Goal: Task Accomplishment & Management: Manage account settings

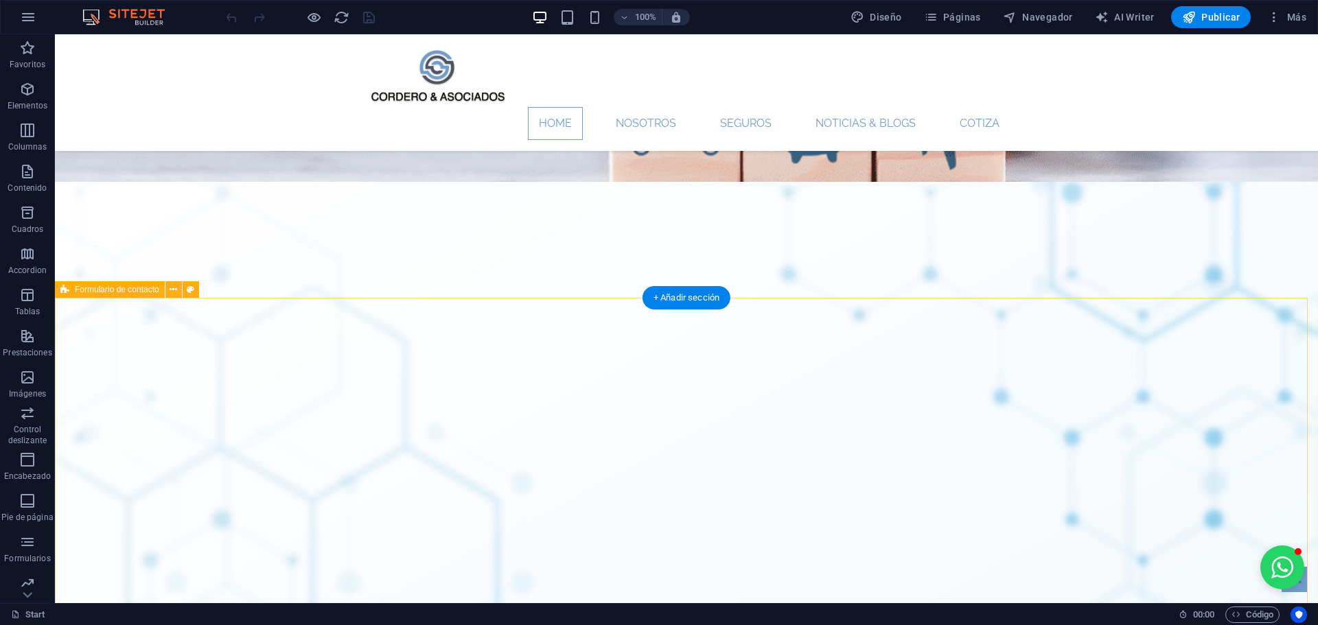
scroll to position [1976, 0]
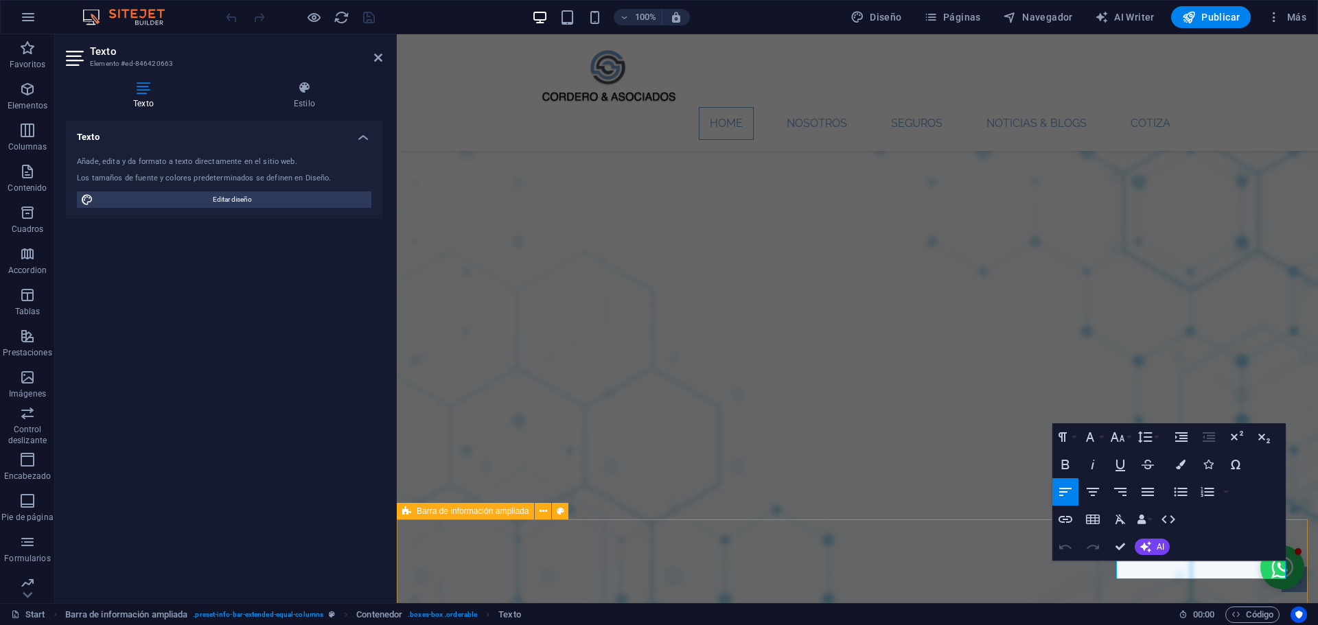
scroll to position [2006, 0]
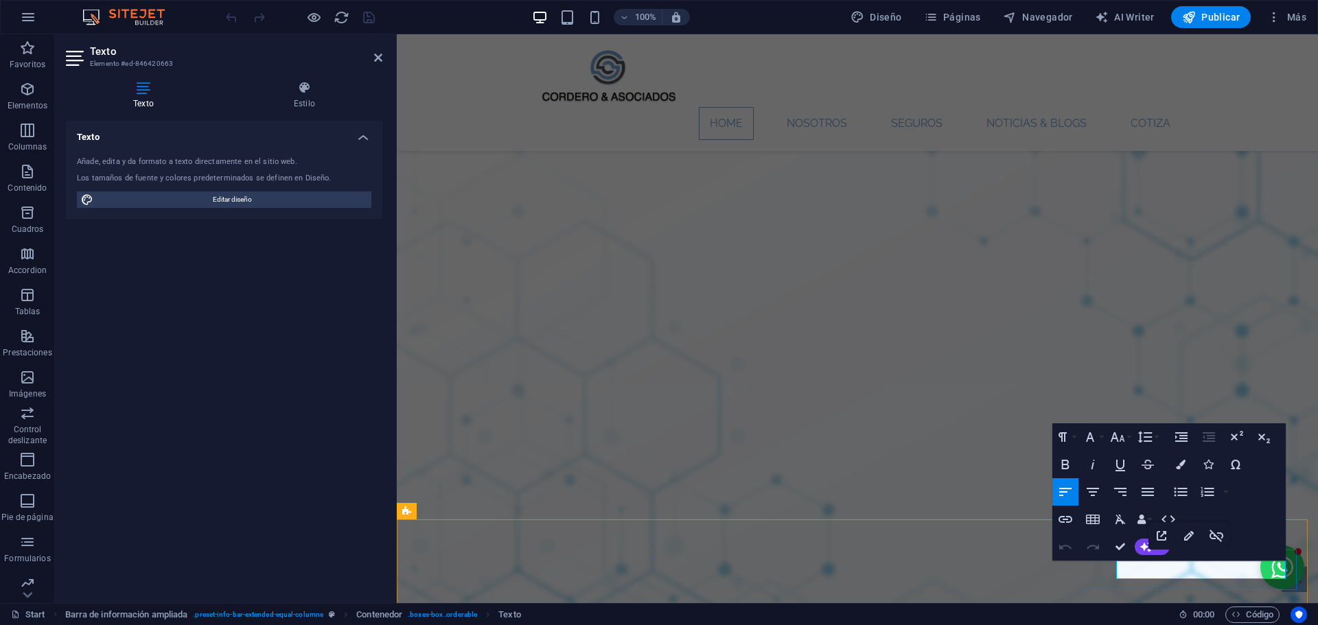
click at [1181, 463] on icon "button" at bounding box center [1181, 465] width 10 height 10
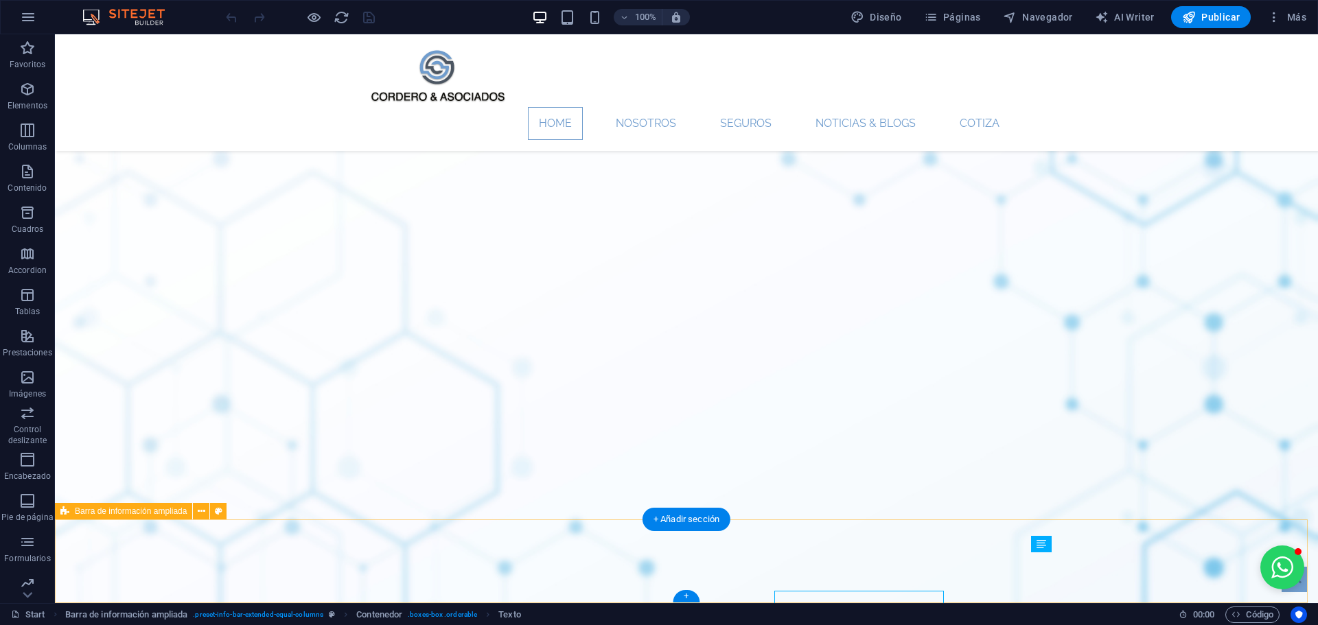
scroll to position [1976, 0]
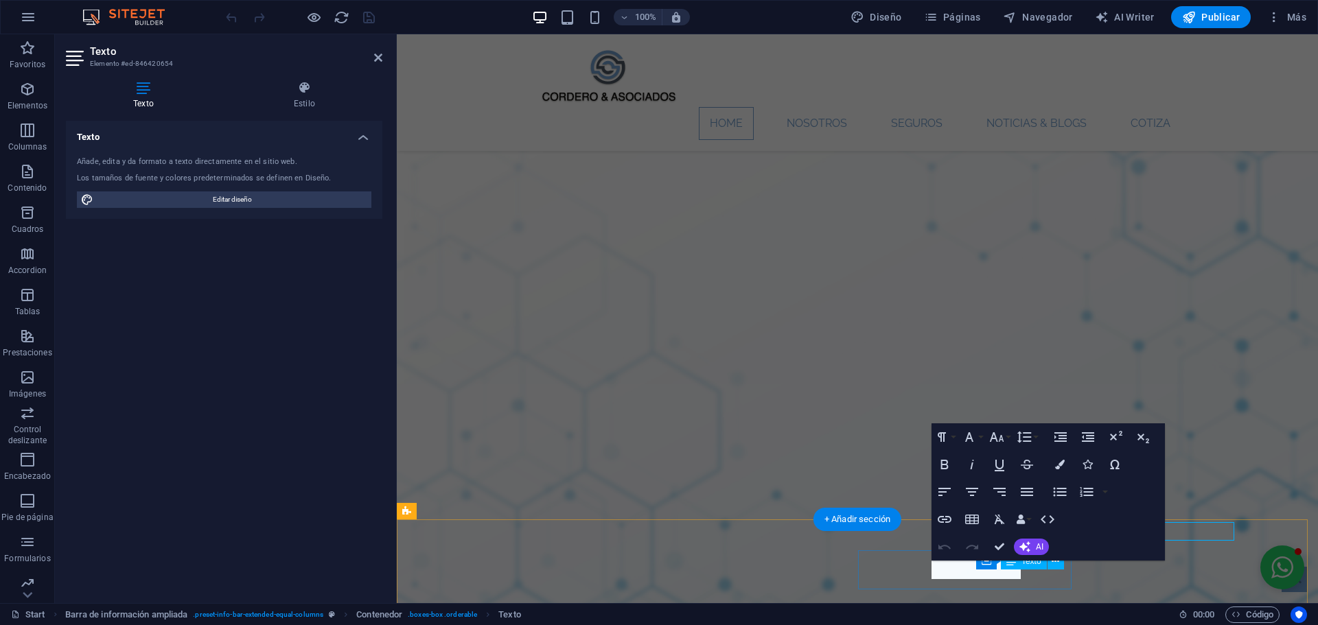
scroll to position [2006, 0]
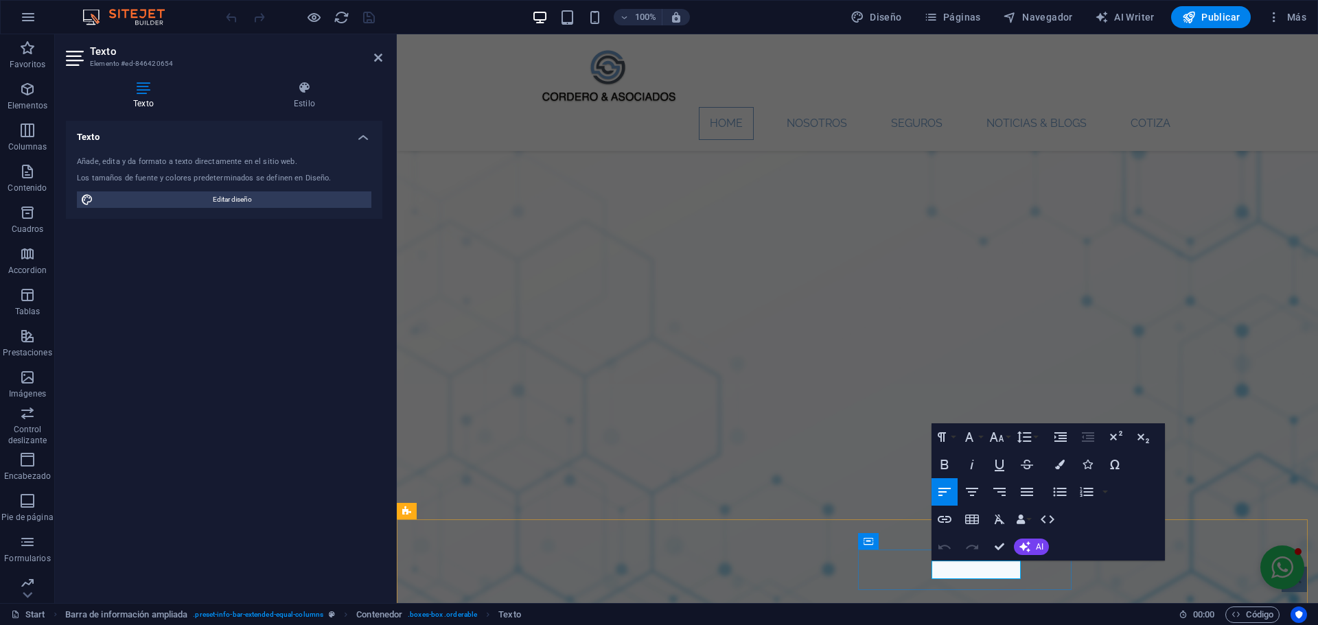
click at [1260, 570] on button "Open chat window" at bounding box center [1282, 568] width 44 height 44
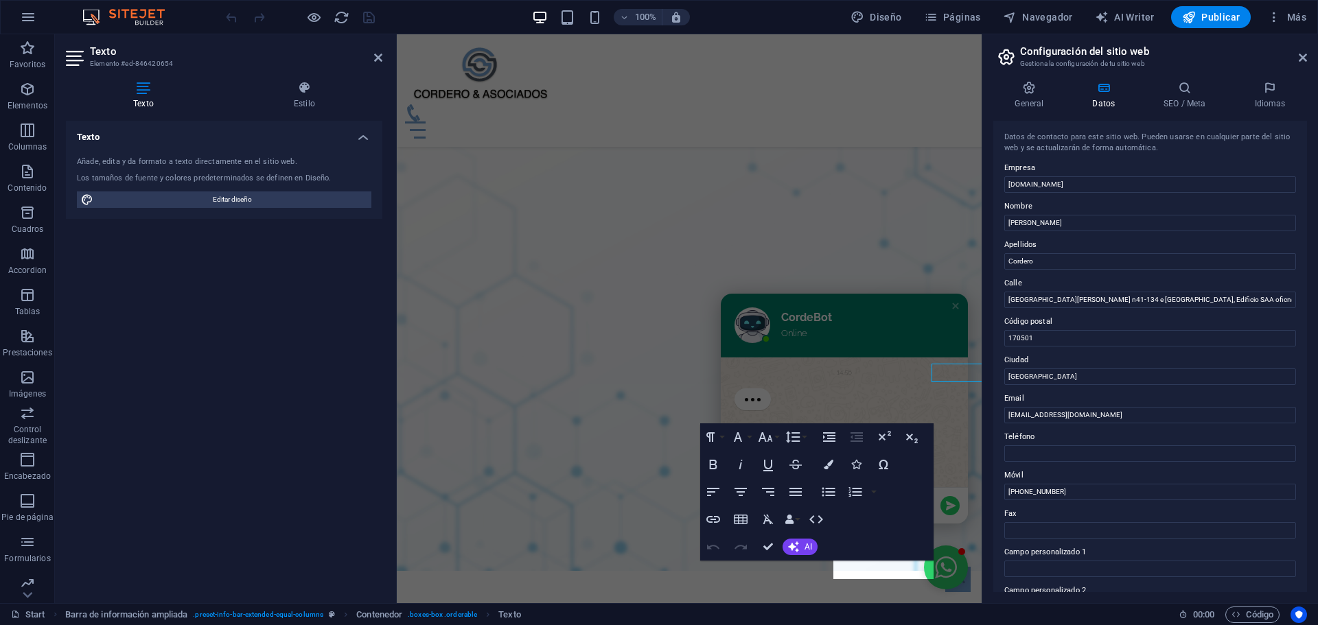
scroll to position [2203, 0]
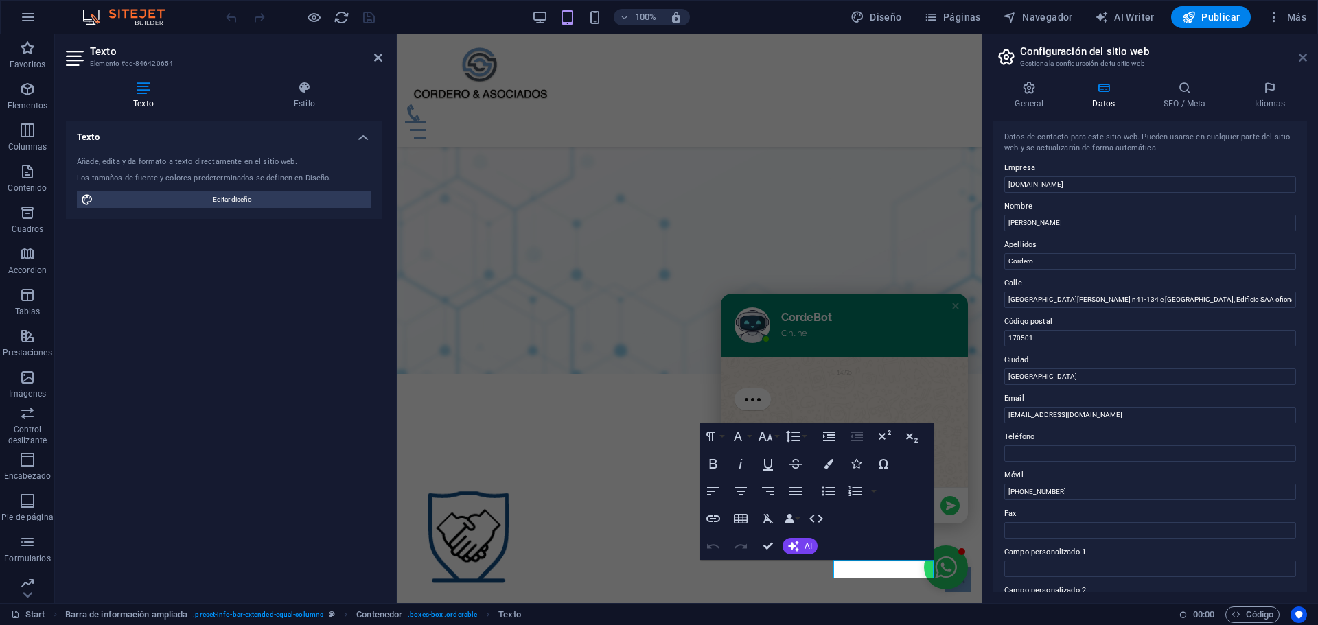
click at [1302, 57] on icon at bounding box center [1302, 57] width 8 height 11
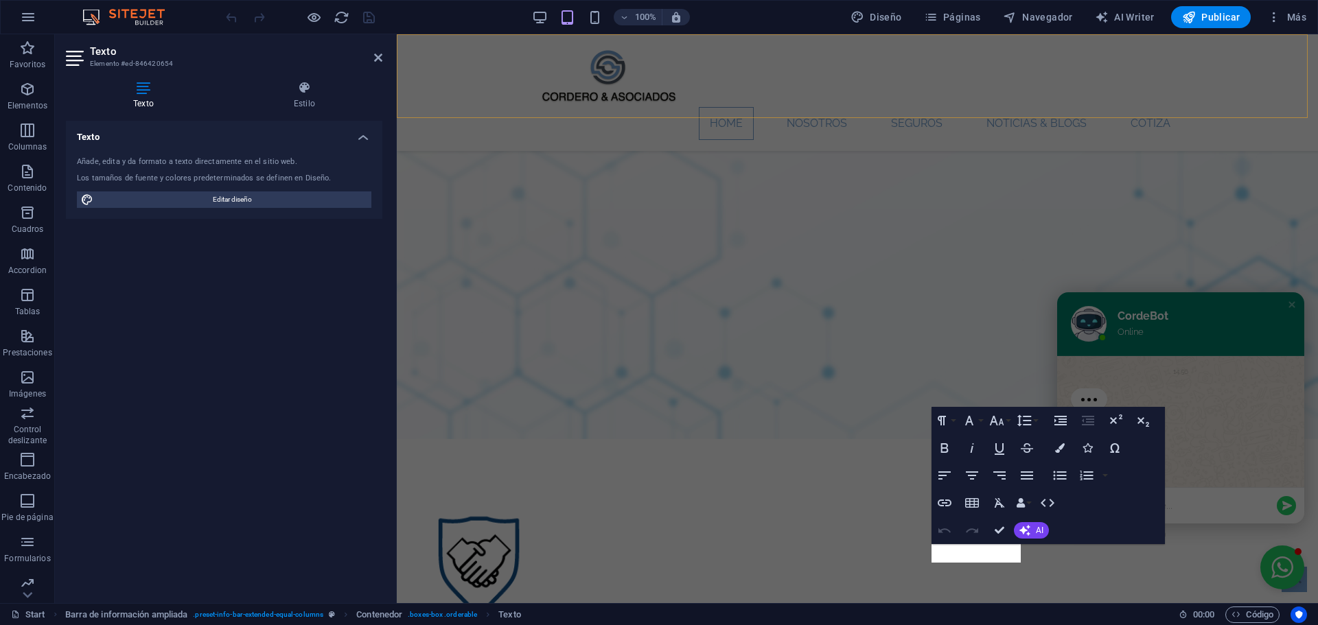
scroll to position [2022, 0]
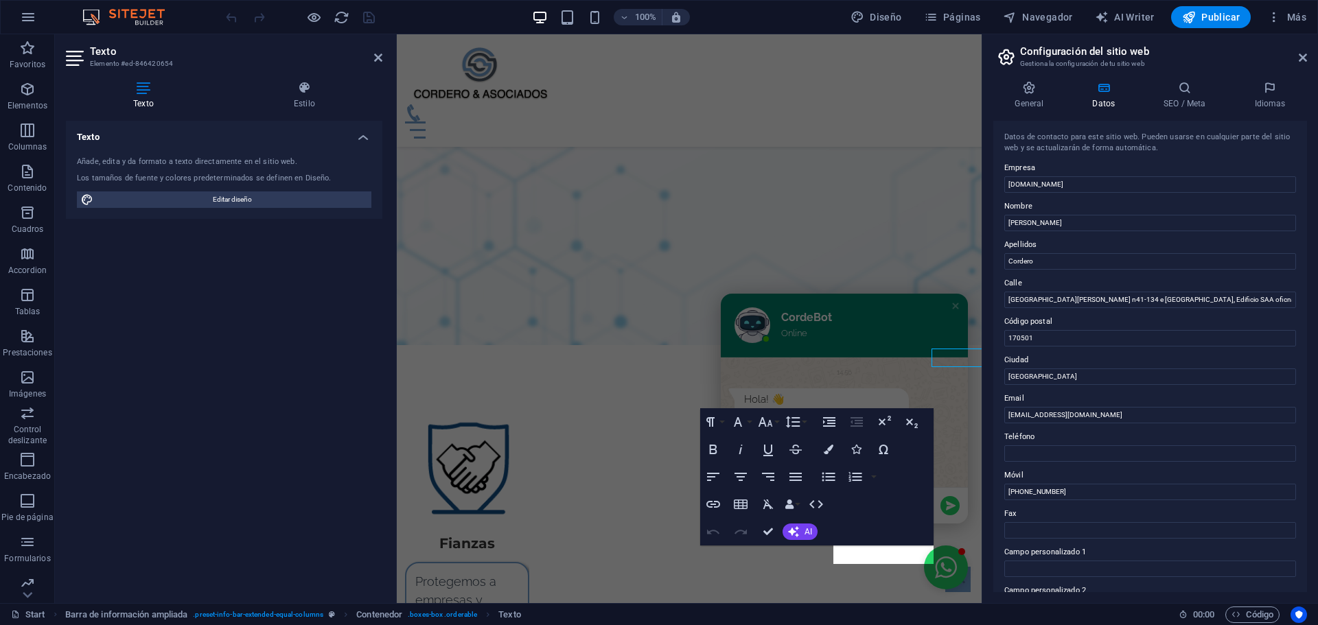
click at [985, 552] on div "General Datos SEO / Meta Idiomas Nombre del sitio web [DOMAIN_NAME] Logo Arrast…" at bounding box center [1150, 336] width 336 height 533
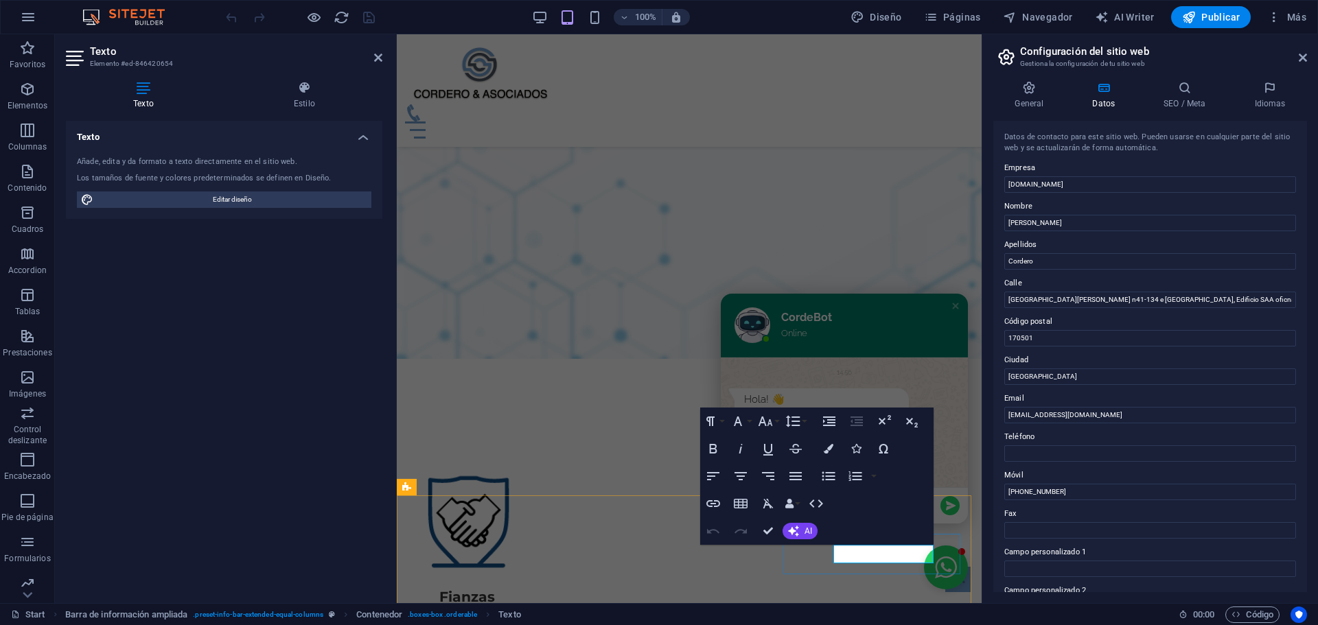
click at [828, 448] on icon "button" at bounding box center [829, 449] width 10 height 10
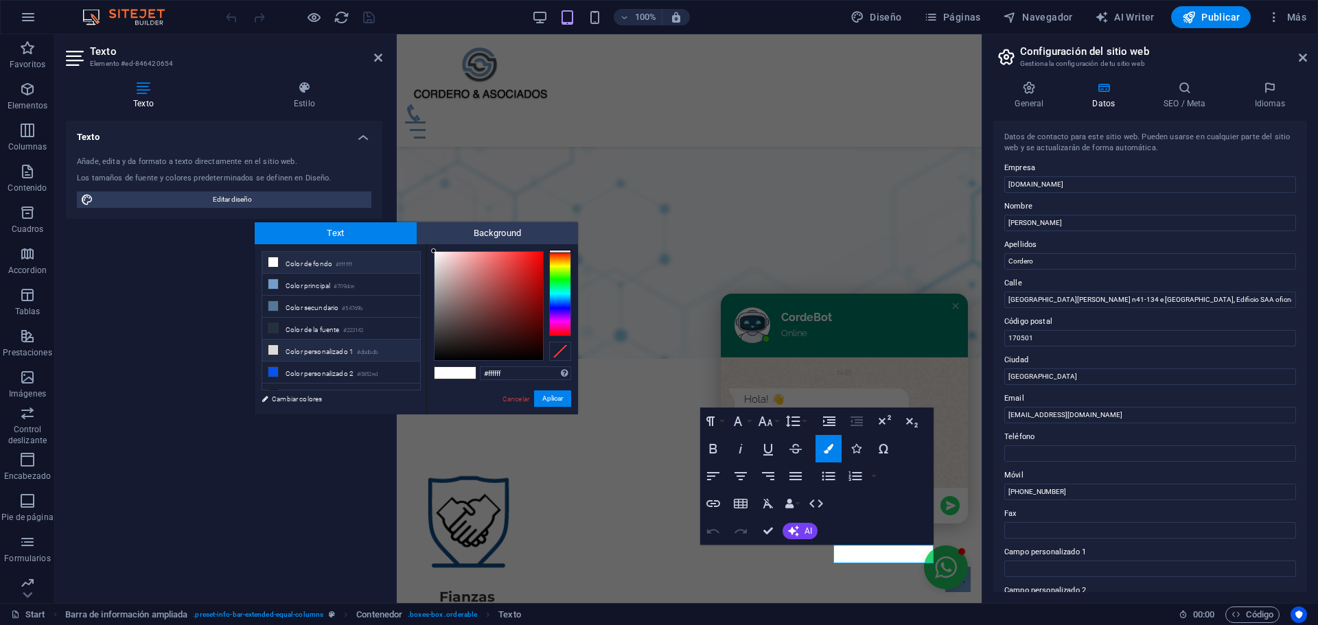
scroll to position [54, 0]
click at [312, 341] on li "Color personalizado 3 #000000" at bounding box center [341, 341] width 158 height 22
type input "#000000"
click at [550, 402] on button "Aplicar" at bounding box center [552, 398] width 37 height 16
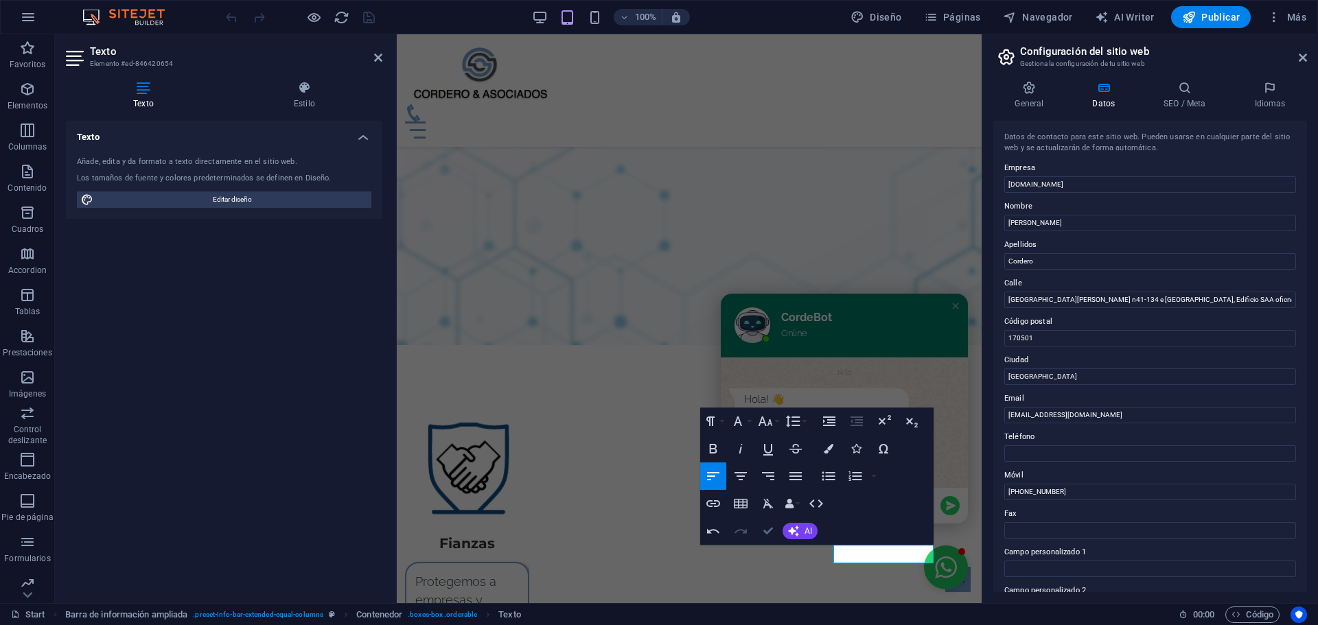
scroll to position [2021, 0]
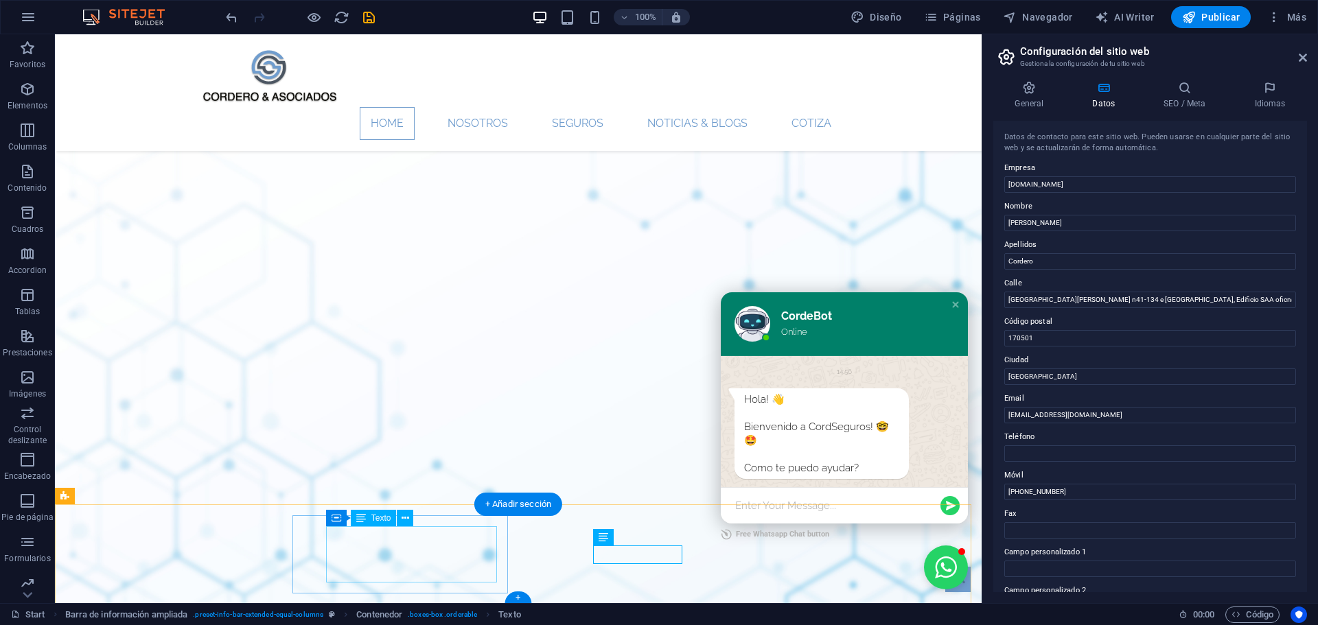
drag, startPoint x: 350, startPoint y: 574, endPoint x: 315, endPoint y: 523, distance: 62.2
click at [377, 517] on span "Texto" at bounding box center [381, 518] width 20 height 8
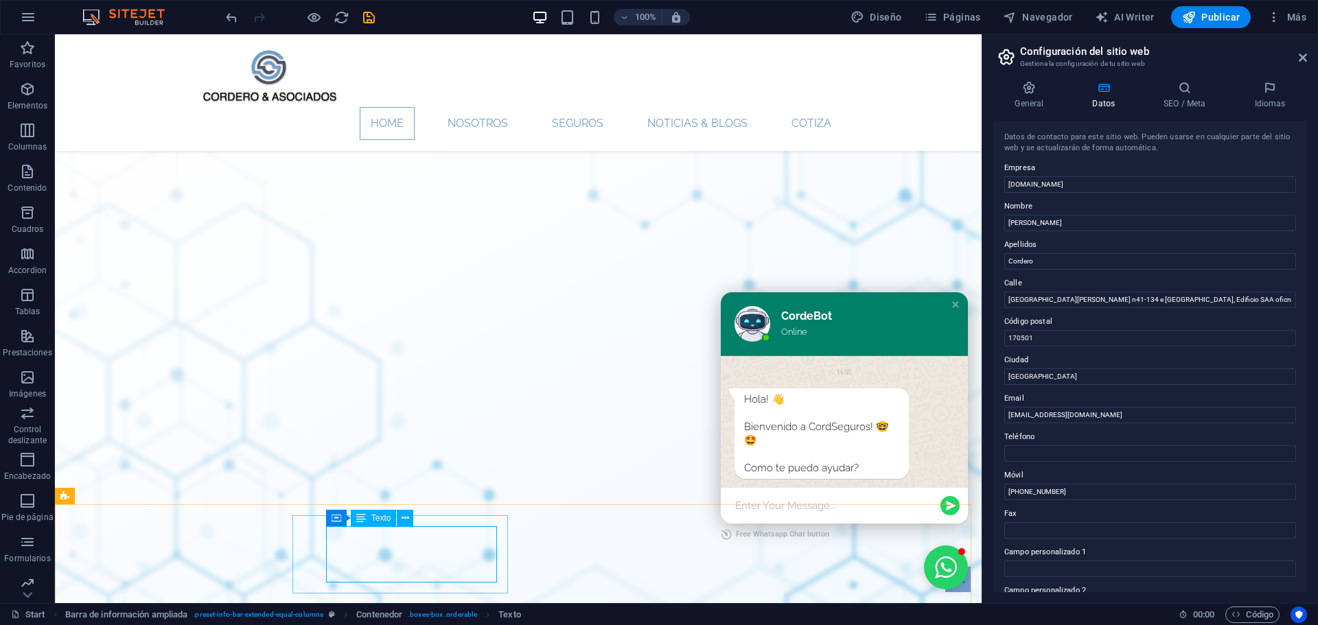
click at [377, 517] on span "Texto" at bounding box center [381, 518] width 20 height 8
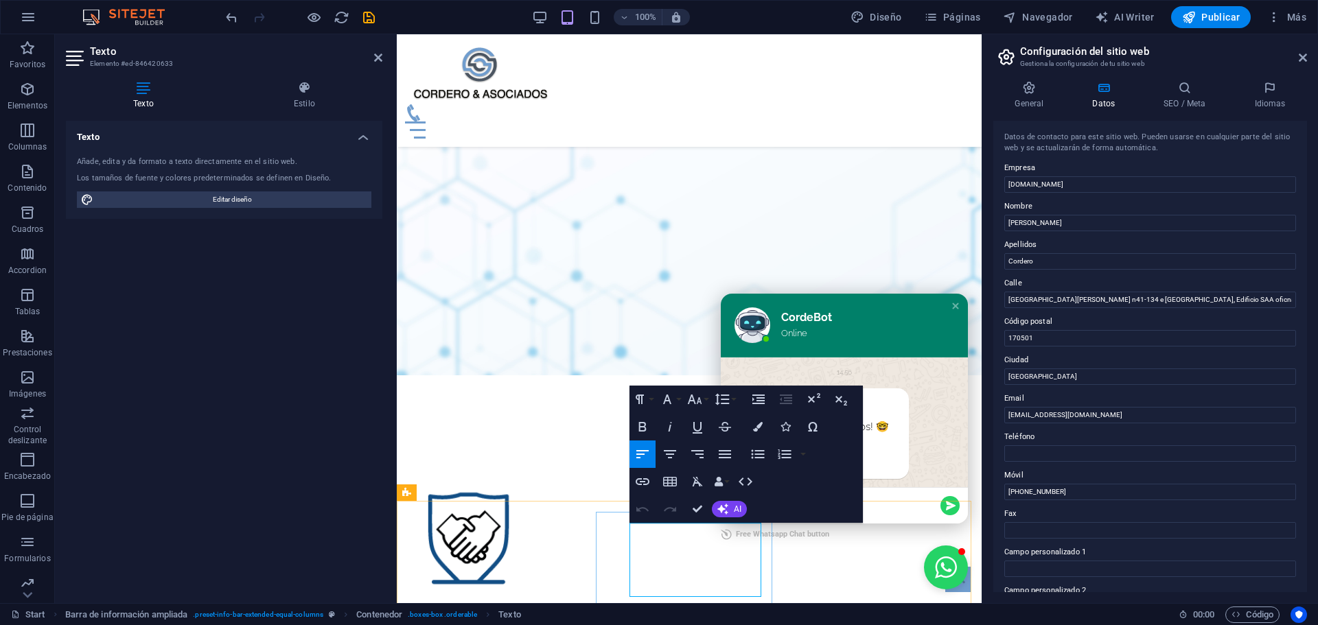
scroll to position [2213, 0]
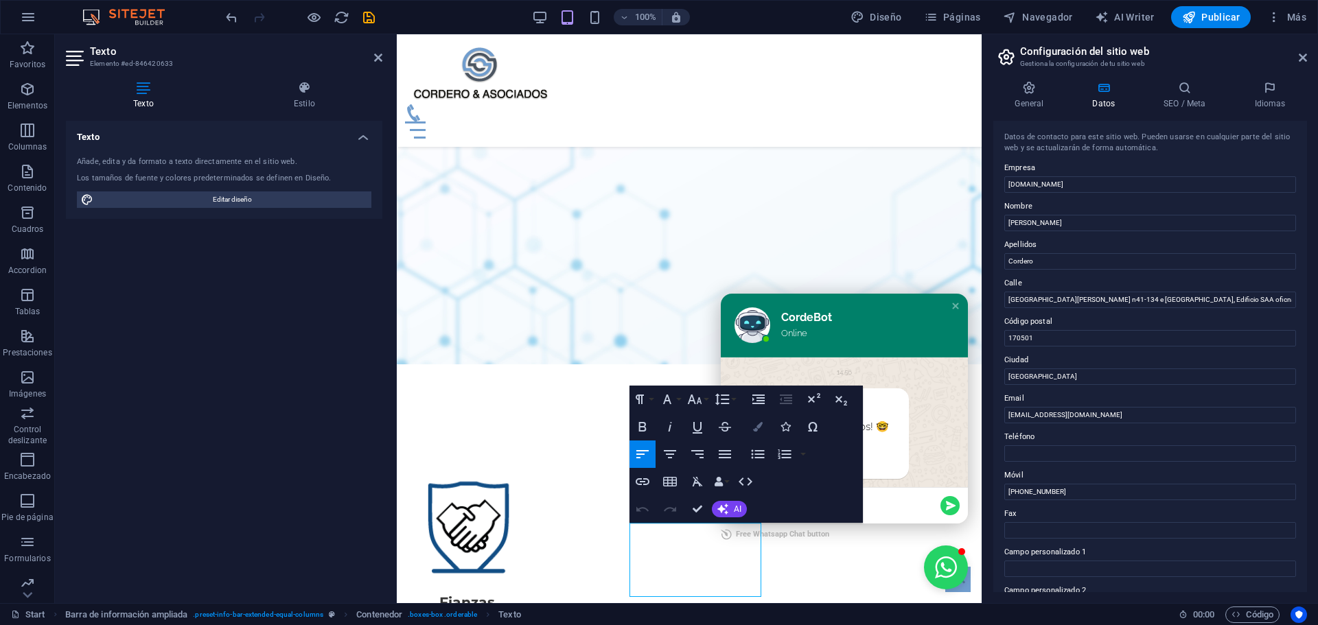
click at [757, 426] on icon "button" at bounding box center [758, 427] width 10 height 10
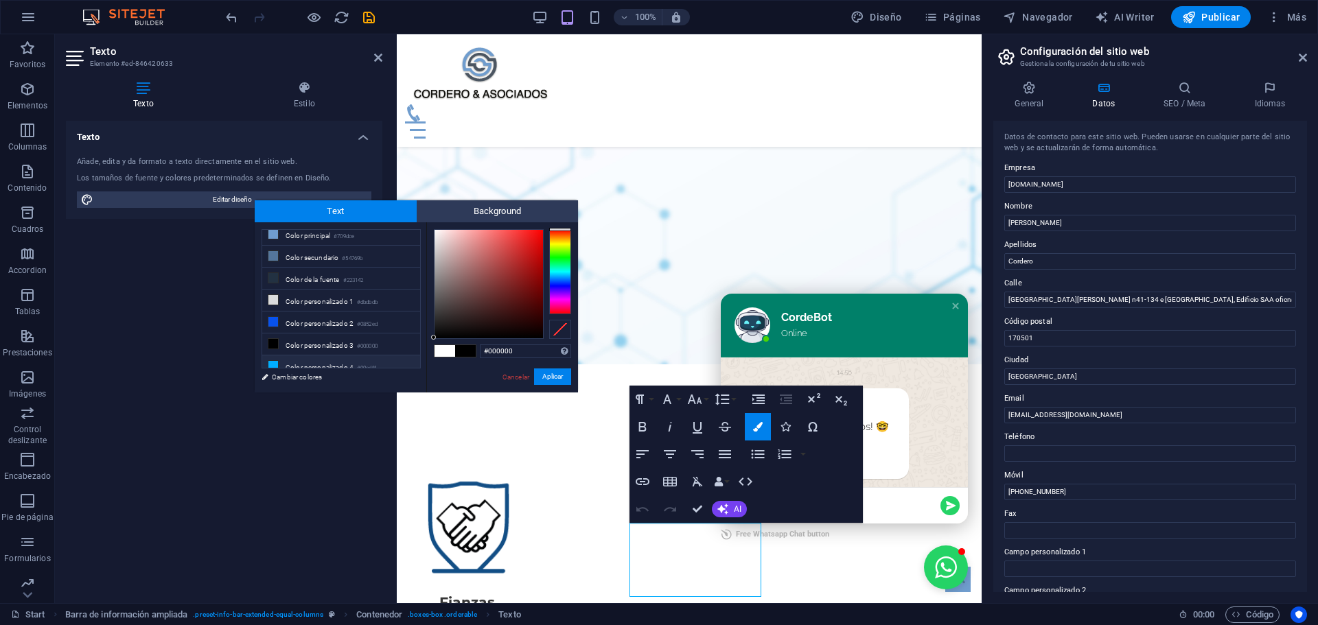
scroll to position [54, 0]
click at [332, 312] on li "Color personalizado 3 #000000" at bounding box center [341, 319] width 158 height 22
click at [552, 371] on button "Aplicar" at bounding box center [552, 377] width 37 height 16
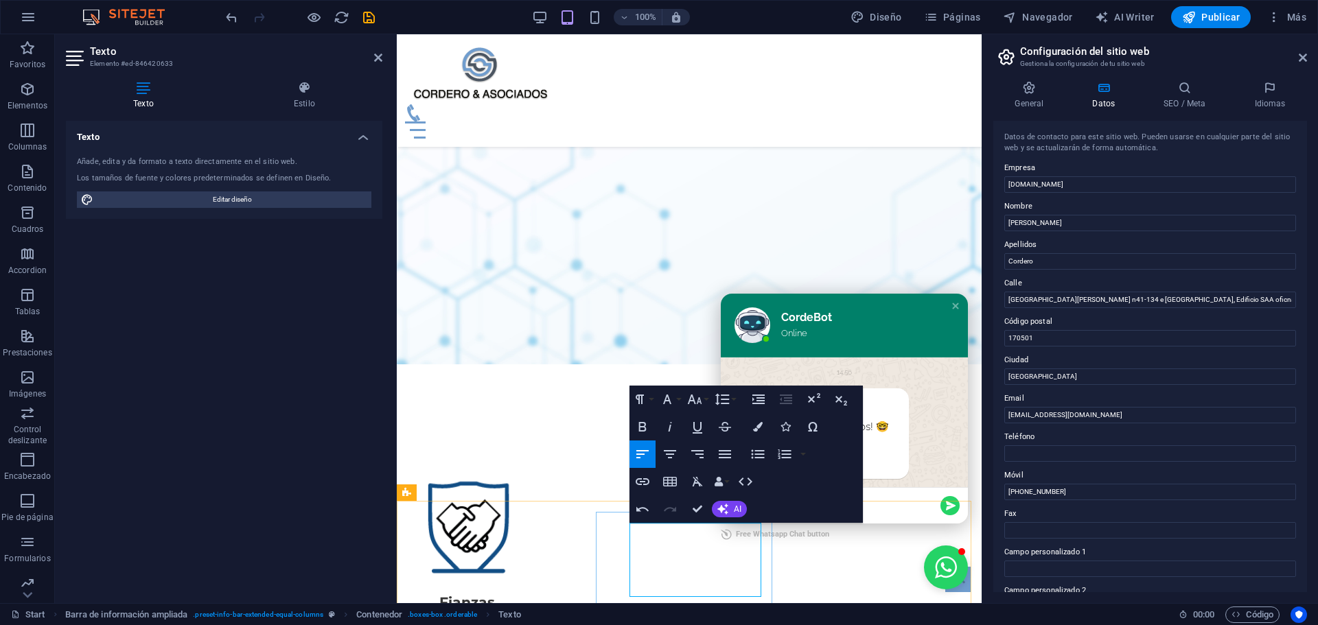
click at [758, 431] on icon "button" at bounding box center [758, 427] width 10 height 10
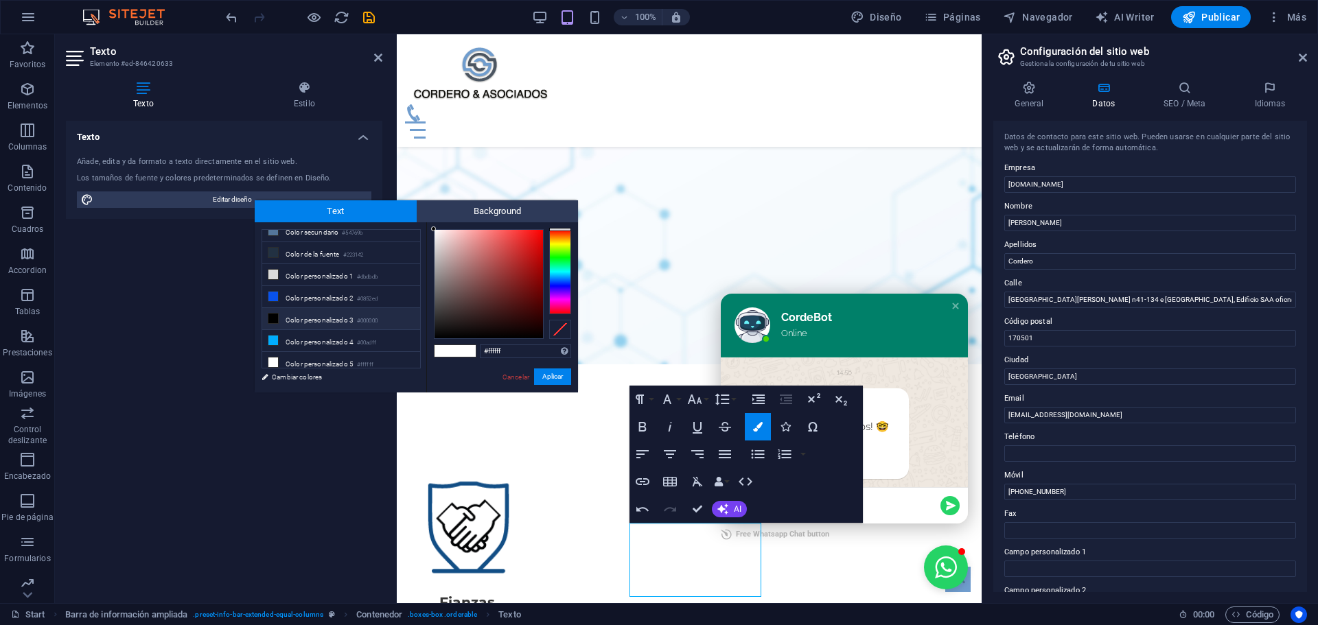
click at [312, 318] on li "Color personalizado 3 #000000" at bounding box center [341, 319] width 158 height 22
type input "#000000"
click at [548, 380] on button "Aplicar" at bounding box center [552, 377] width 37 height 16
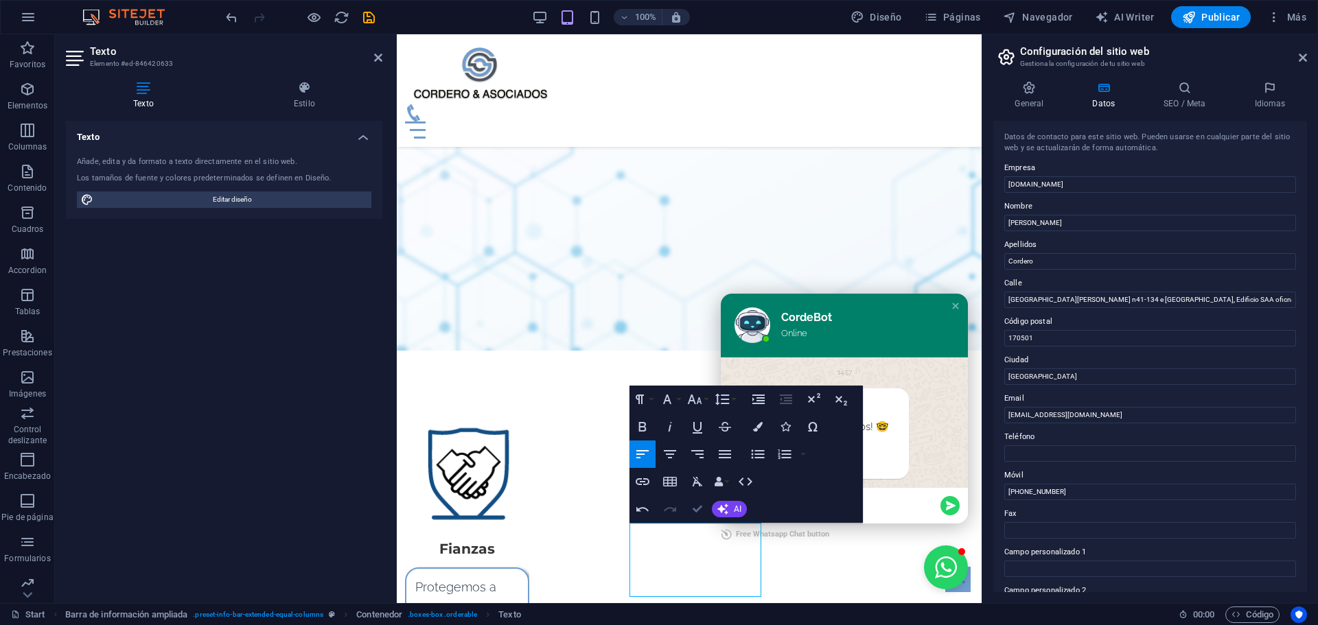
scroll to position [2022, 0]
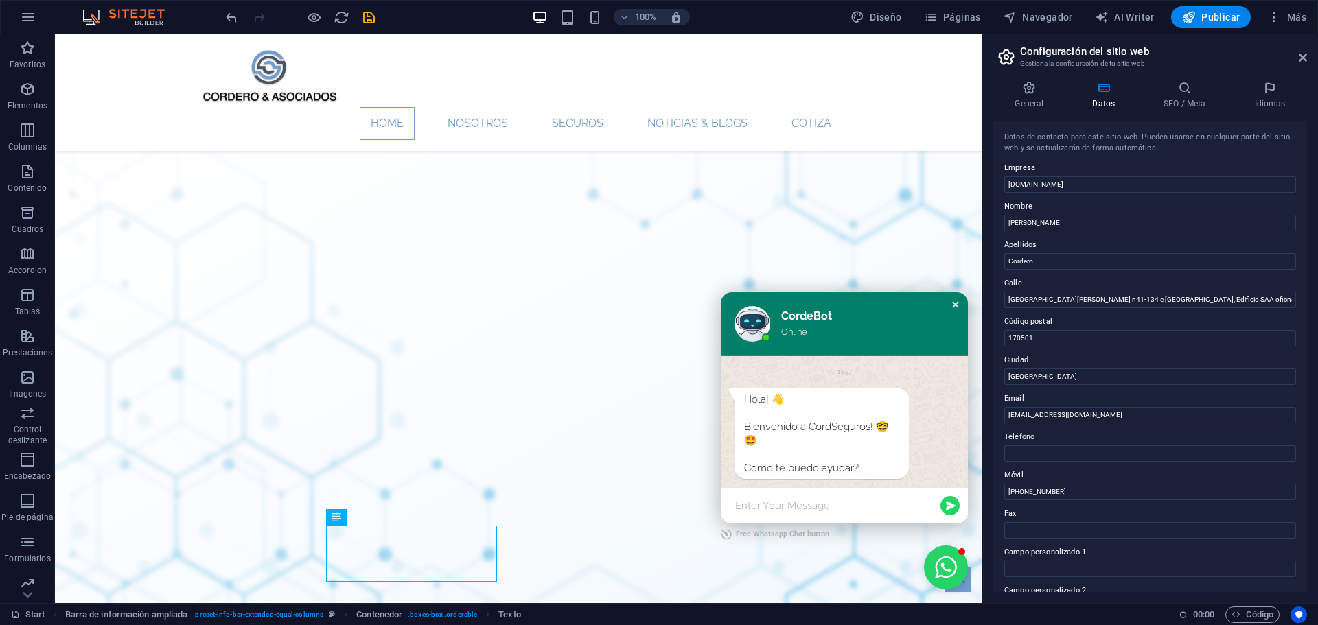
click at [948, 309] on div "Close chat window" at bounding box center [955, 305] width 14 height 14
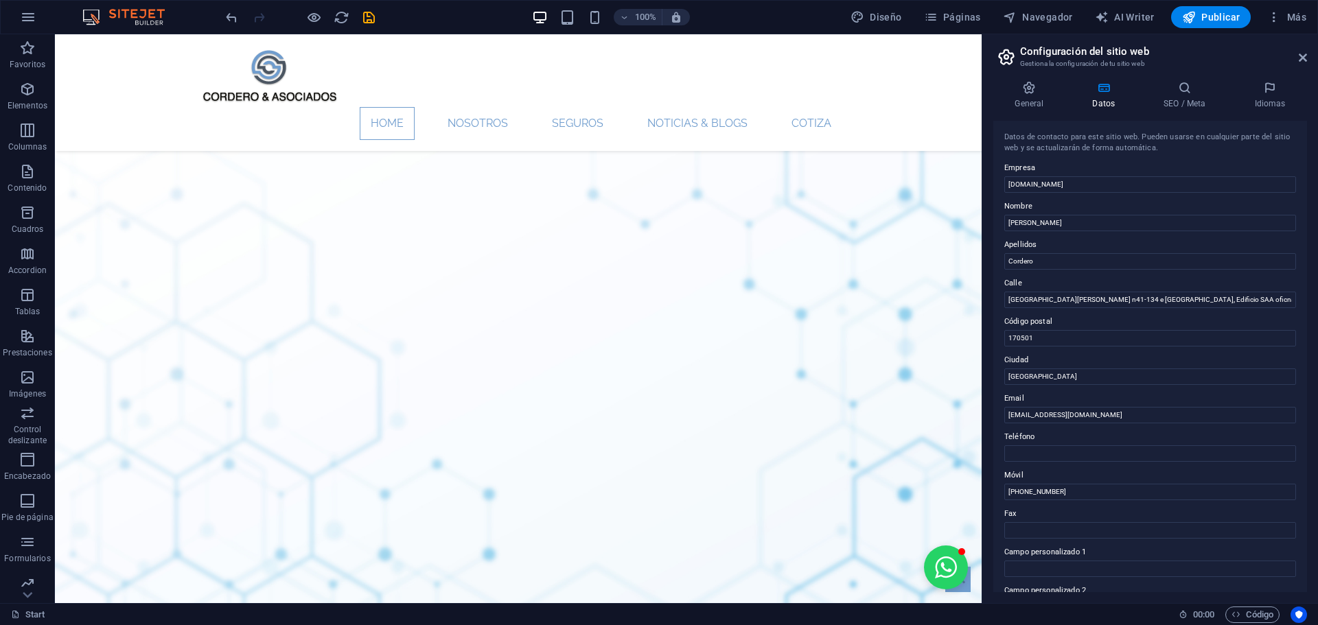
click at [1294, 60] on header "Configuración del sitio web Gestiona la configuración de tu sitio web" at bounding box center [1151, 52] width 311 height 36
click at [1304, 59] on icon at bounding box center [1302, 57] width 8 height 11
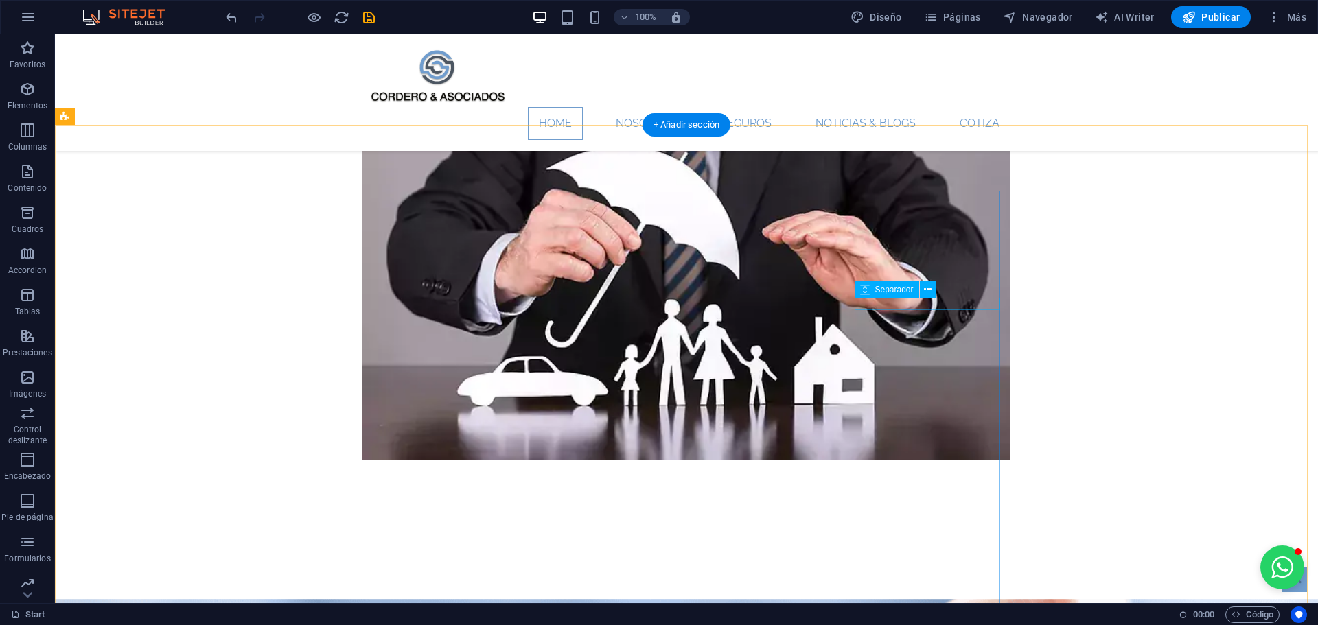
scroll to position [1098, 0]
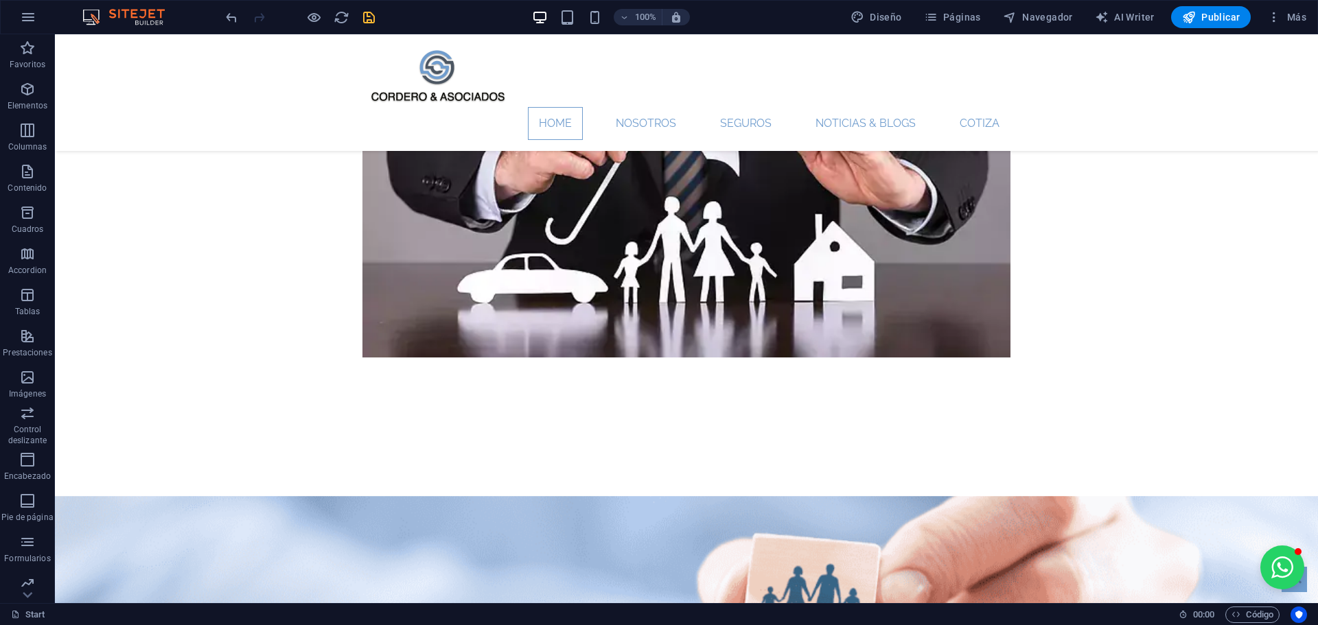
click at [371, 14] on icon "save" at bounding box center [369, 18] width 16 height 16
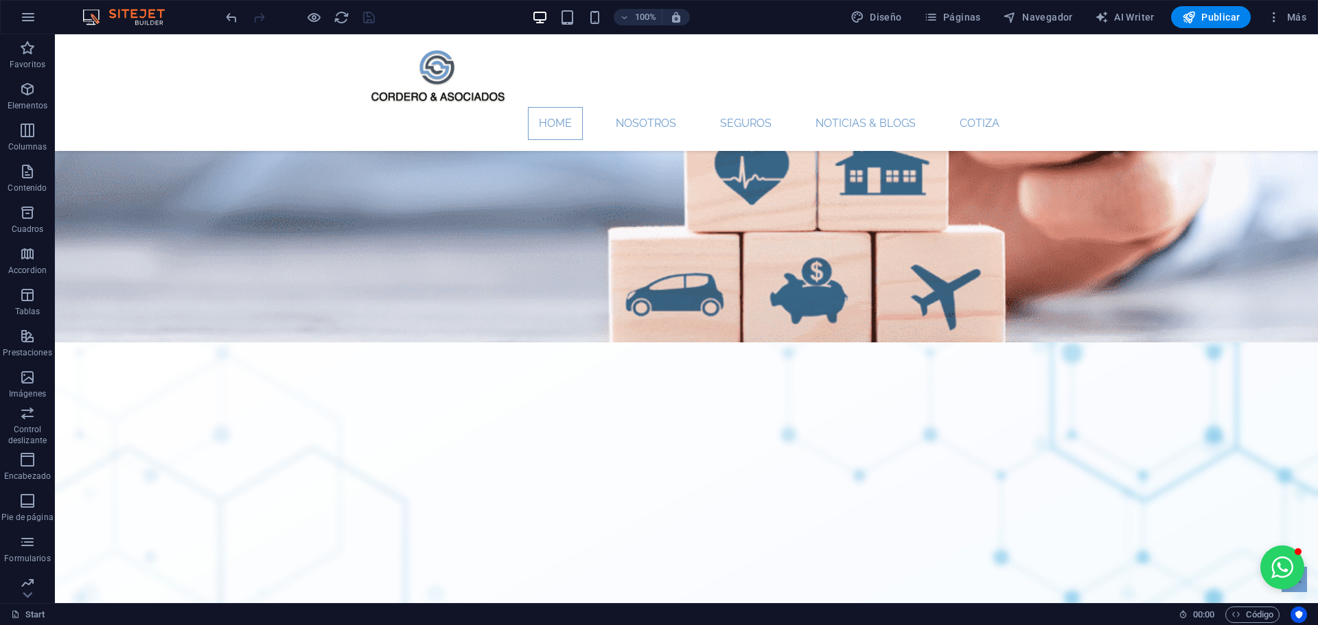
scroll to position [1716, 0]
